Goal: Task Accomplishment & Management: Use online tool/utility

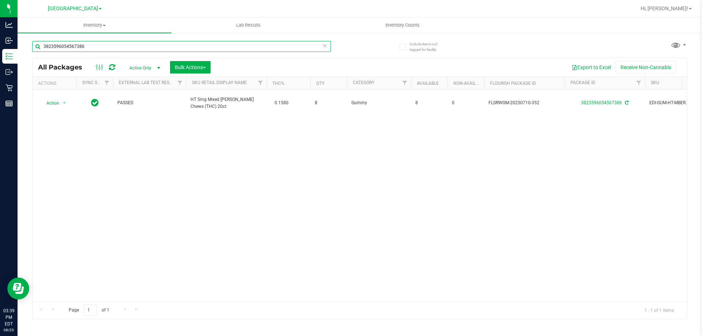
click at [90, 49] on input "3823596054567386" at bounding box center [181, 46] width 299 height 11
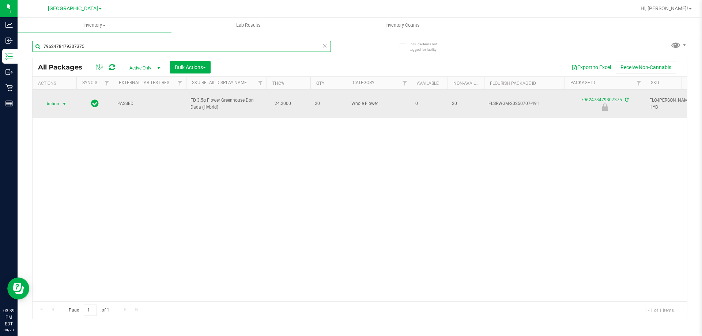
type input "7962478479307375"
click at [59, 99] on span "Action" at bounding box center [50, 104] width 20 height 10
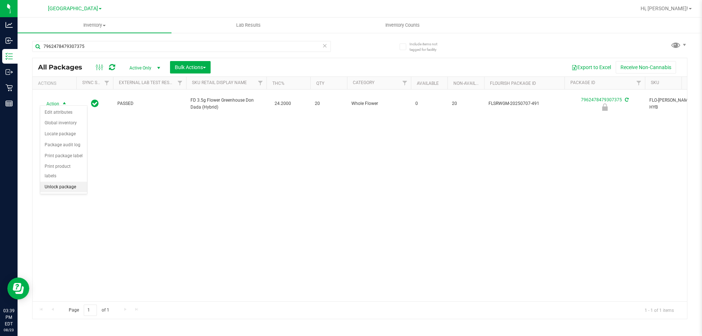
click at [75, 182] on li "Unlock package" at bounding box center [63, 187] width 47 height 11
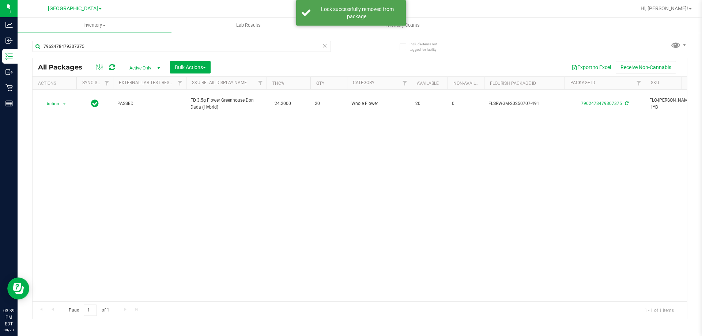
click at [108, 53] on div "7962478479307375" at bounding box center [181, 49] width 299 height 17
click at [110, 46] on input "7962478479307375" at bounding box center [181, 46] width 299 height 11
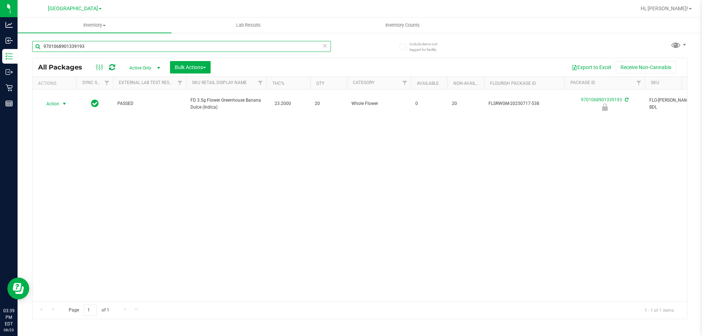
type input "9701068901339193"
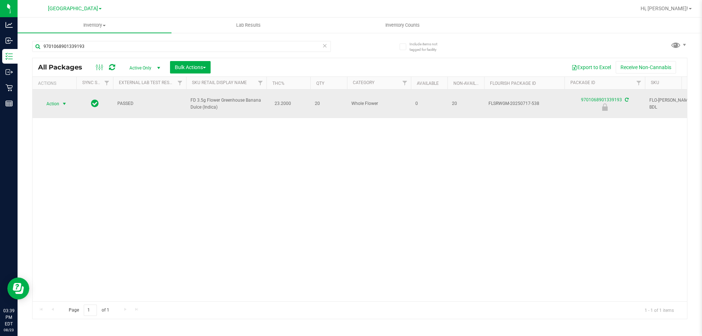
click at [57, 99] on span "Action" at bounding box center [50, 104] width 20 height 10
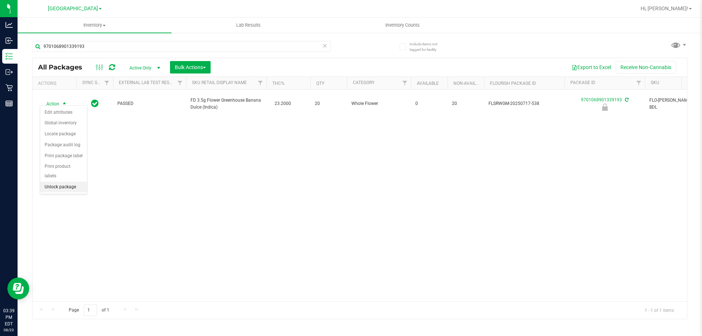
click at [57, 182] on li "Unlock package" at bounding box center [63, 187] width 47 height 11
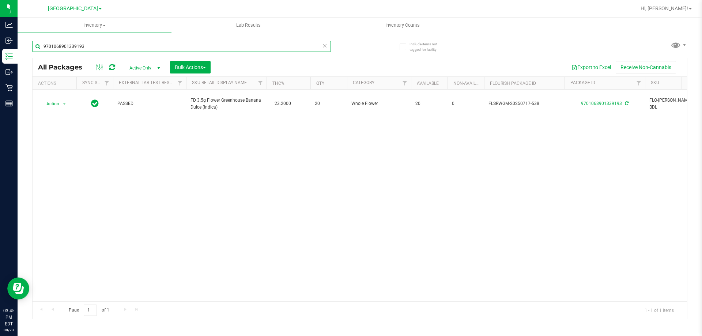
click at [84, 47] on input "9701068901339193" at bounding box center [181, 46] width 299 height 11
click at [84, 48] on input "9701068901339193" at bounding box center [181, 46] width 299 height 11
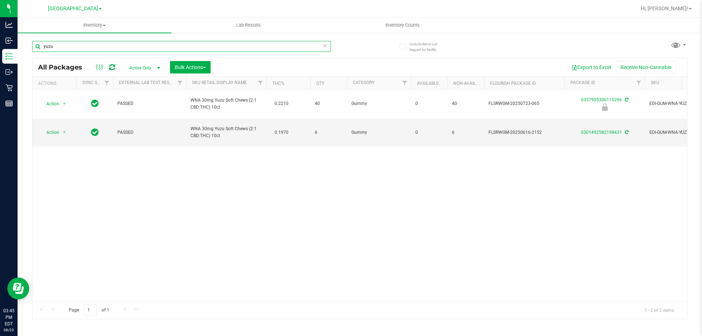
click at [193, 46] on input "yuzu" at bounding box center [181, 46] width 299 height 11
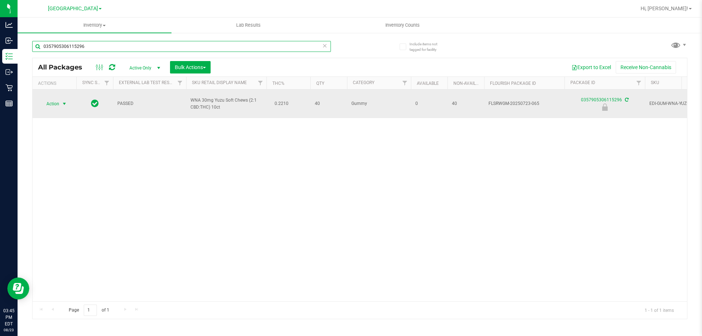
type input "0357905306115296"
click at [63, 103] on span "select" at bounding box center [64, 104] width 6 height 6
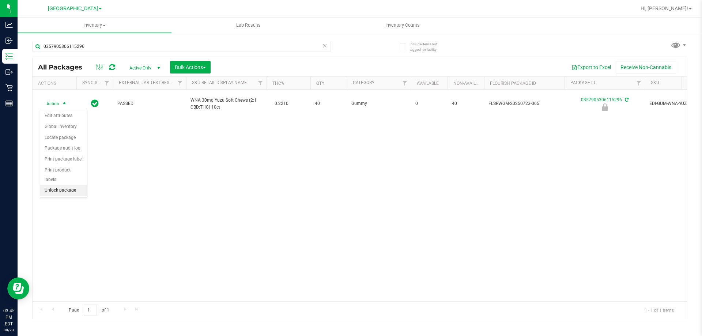
click at [73, 185] on li "Unlock package" at bounding box center [63, 190] width 47 height 11
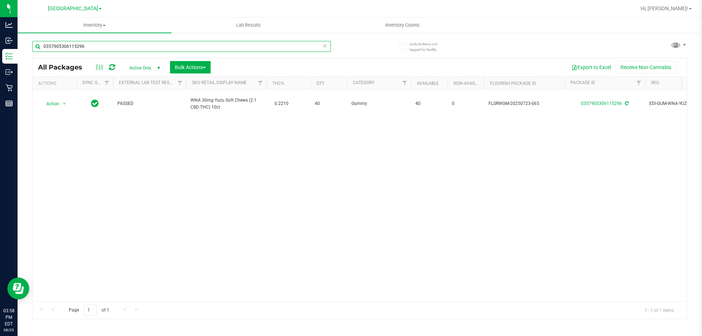
click at [114, 46] on input "0357905306115296" at bounding box center [181, 46] width 299 height 11
click at [103, 44] on input "0669759986830188" at bounding box center [181, 46] width 299 height 11
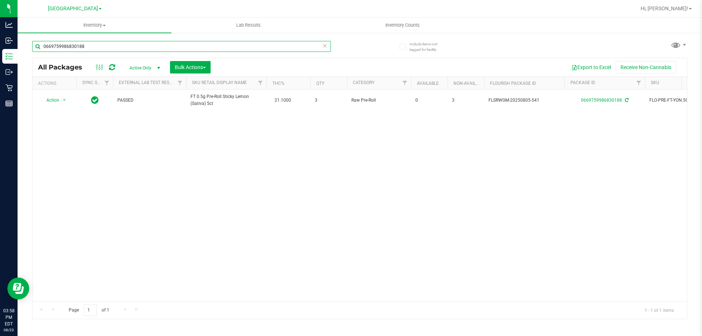
click at [94, 48] on input "0669759986830188" at bounding box center [181, 46] width 299 height 11
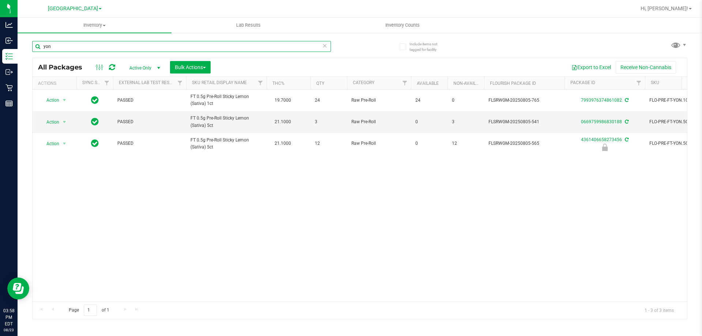
click at [130, 47] on input "yon" at bounding box center [181, 46] width 299 height 11
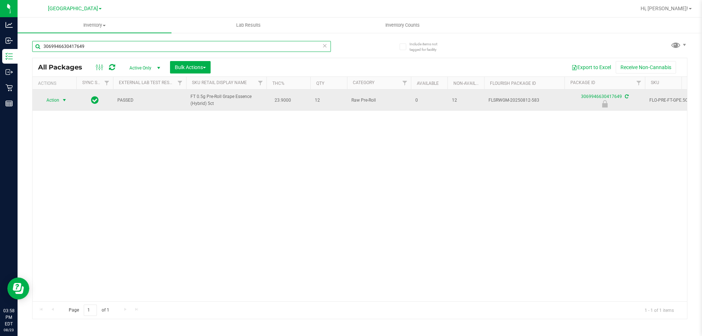
type input "3069946630417649"
click at [59, 102] on span "Action" at bounding box center [50, 100] width 20 height 10
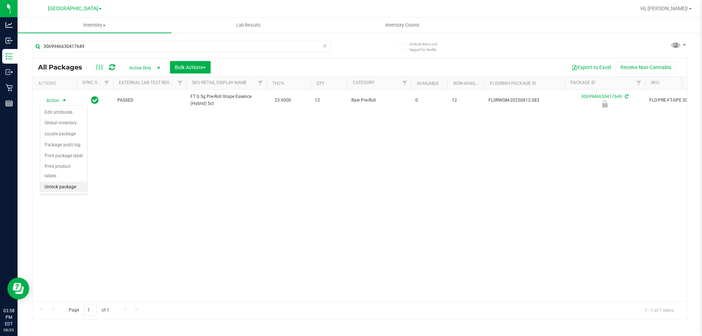
click at [46, 182] on li "Unlock package" at bounding box center [63, 187] width 47 height 11
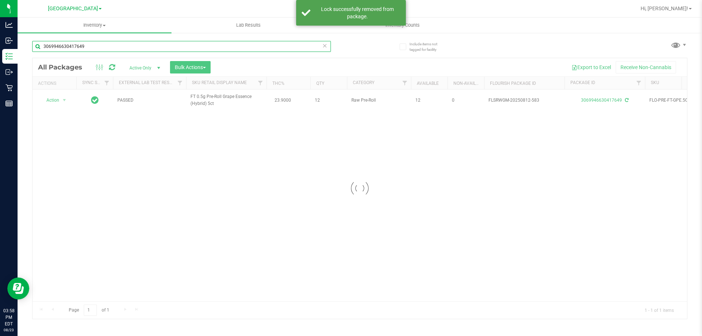
click at [102, 48] on input "3069946630417649" at bounding box center [181, 46] width 299 height 11
type input "5556970675105474"
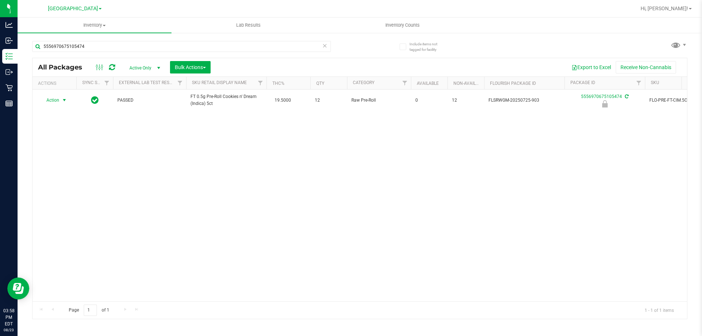
click at [59, 98] on span "Action" at bounding box center [50, 100] width 20 height 10
click at [60, 182] on li "Unlock package" at bounding box center [63, 187] width 47 height 11
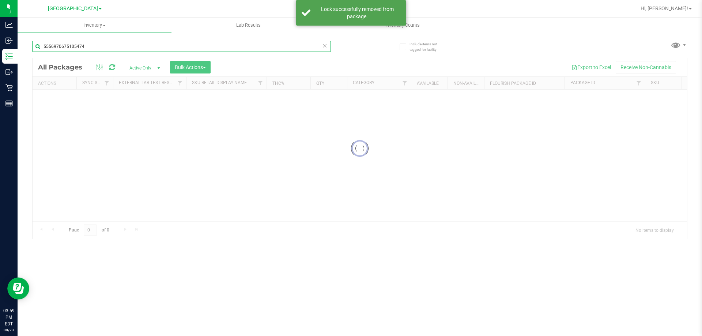
click at [109, 47] on div "Inventory All packages All inventory Waste log Create inventory Lab Results Inv…" at bounding box center [360, 177] width 685 height 319
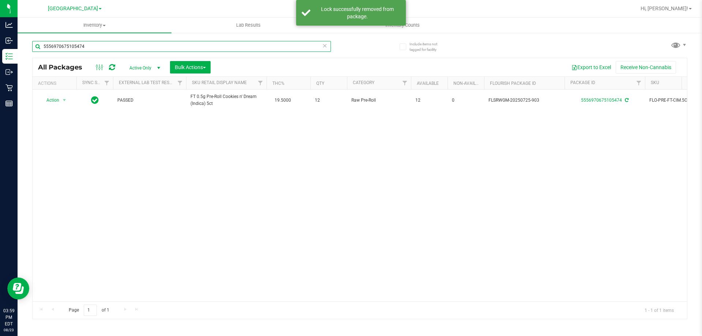
click at [122, 41] on input "5556970675105474" at bounding box center [181, 46] width 299 height 11
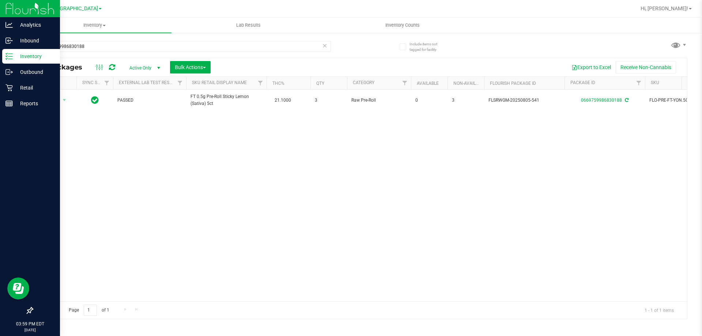
click at [11, 54] on icon at bounding box center [8, 56] width 7 height 7
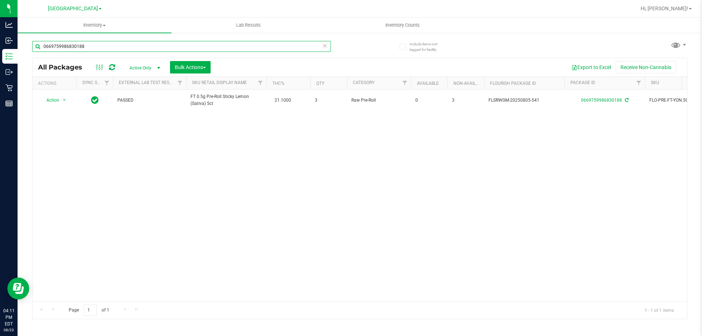
click at [96, 45] on input "0669759986830188" at bounding box center [181, 46] width 299 height 11
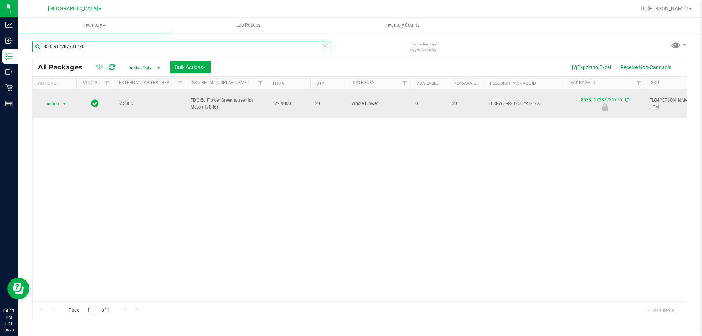
type input "8538917287731776"
click at [57, 99] on span "Action" at bounding box center [50, 104] width 20 height 10
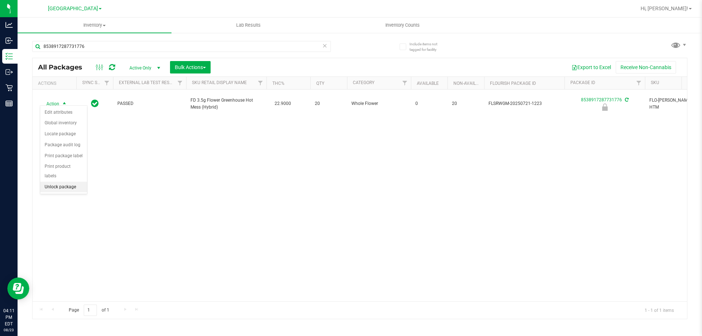
click at [66, 172] on ul "Edit attributes Global inventory Locate package Package audit log Print package…" at bounding box center [63, 150] width 47 height 86
click at [65, 182] on li "Unlock package" at bounding box center [63, 187] width 47 height 11
